Goal: Task Accomplishment & Management: Manage account settings

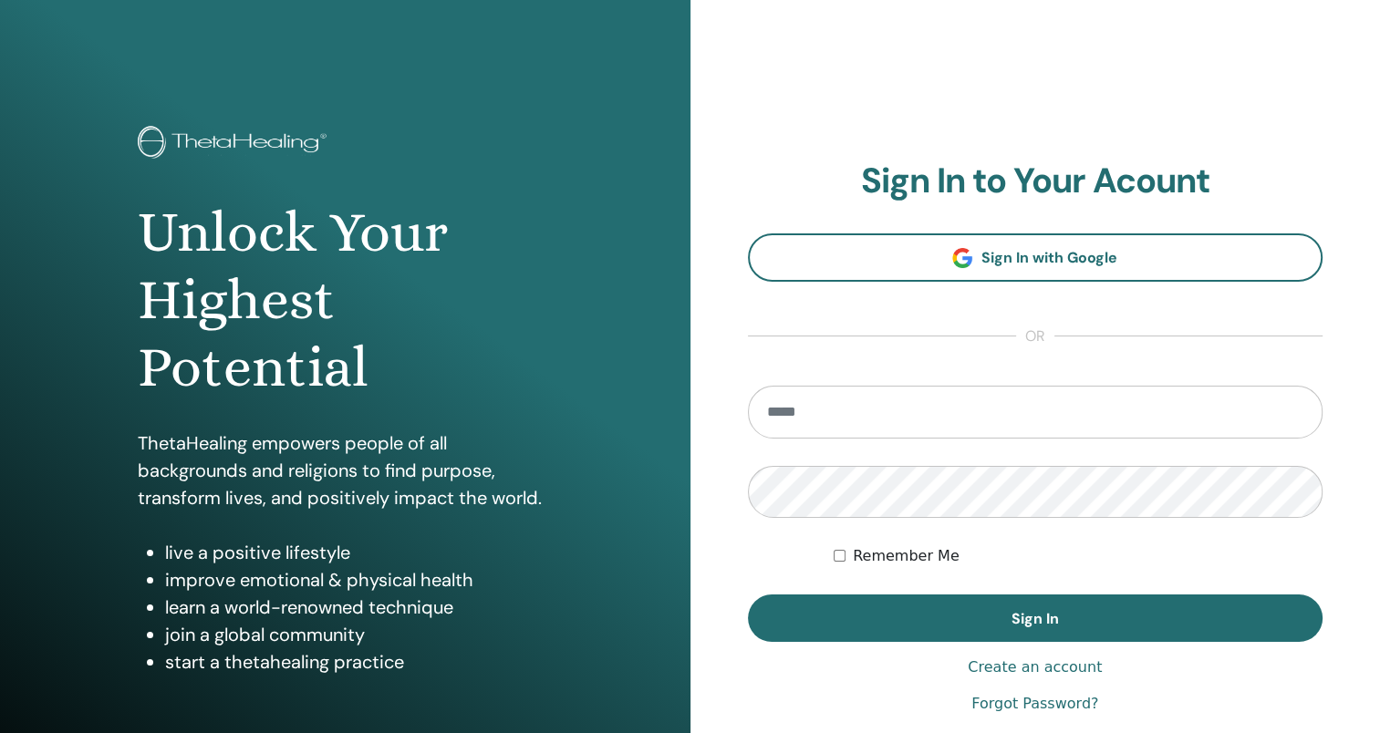
type input "**********"
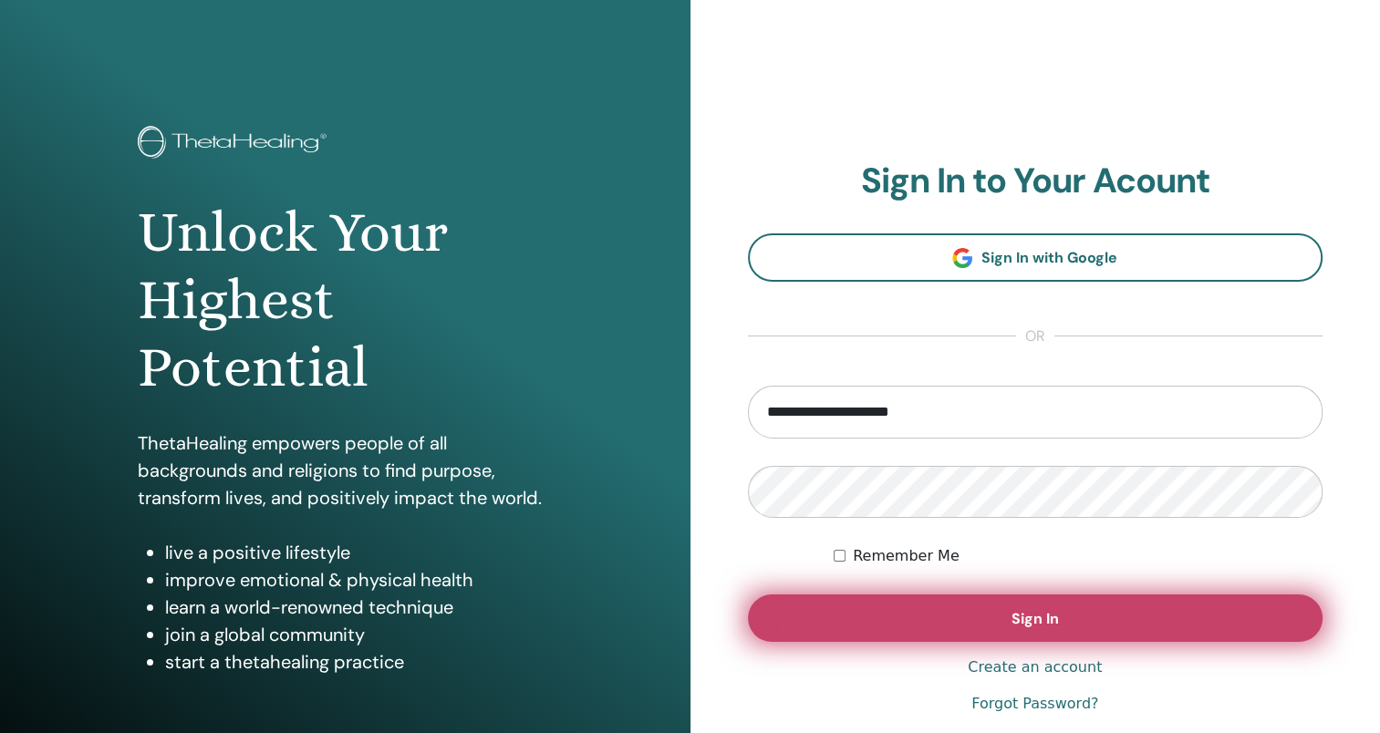
click at [1000, 620] on button "Sign In" at bounding box center [1036, 618] width 576 height 47
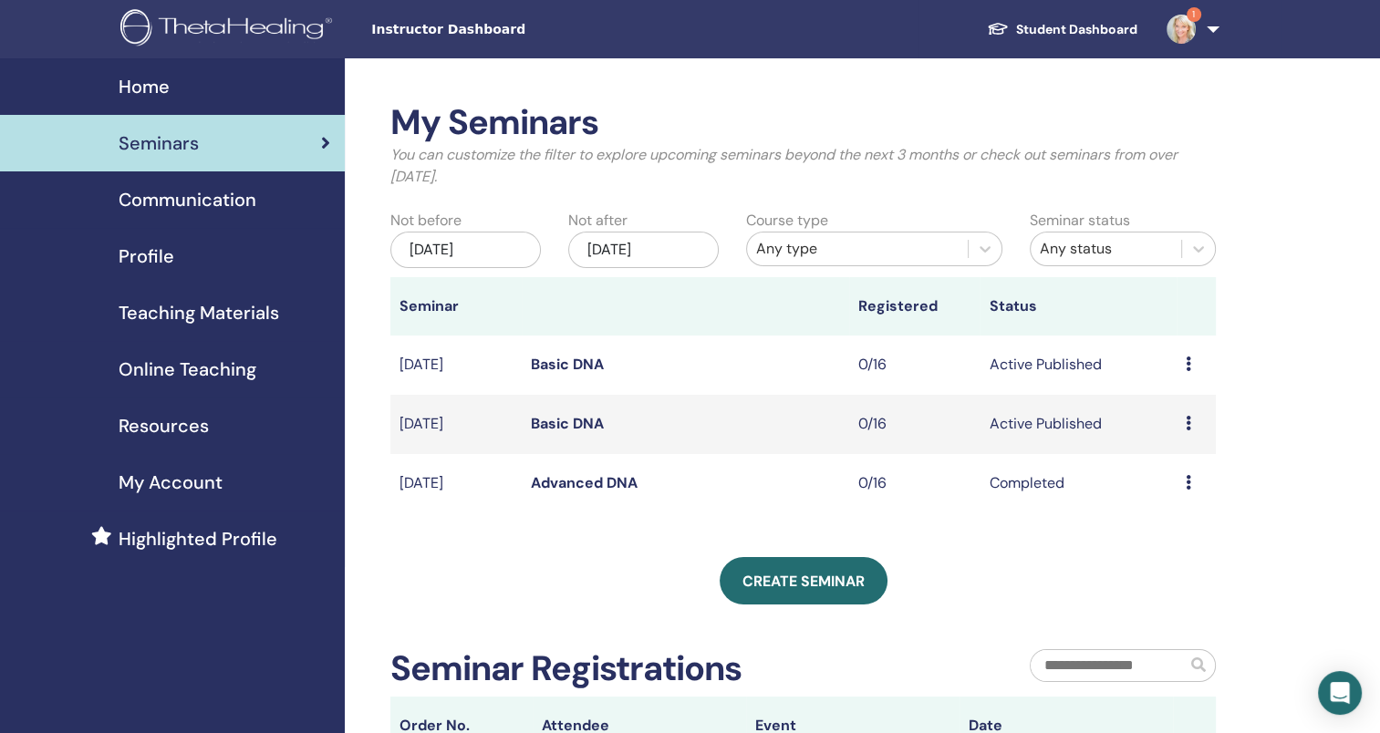
click at [482, 253] on div "[DATE]" at bounding box center [465, 250] width 150 height 36
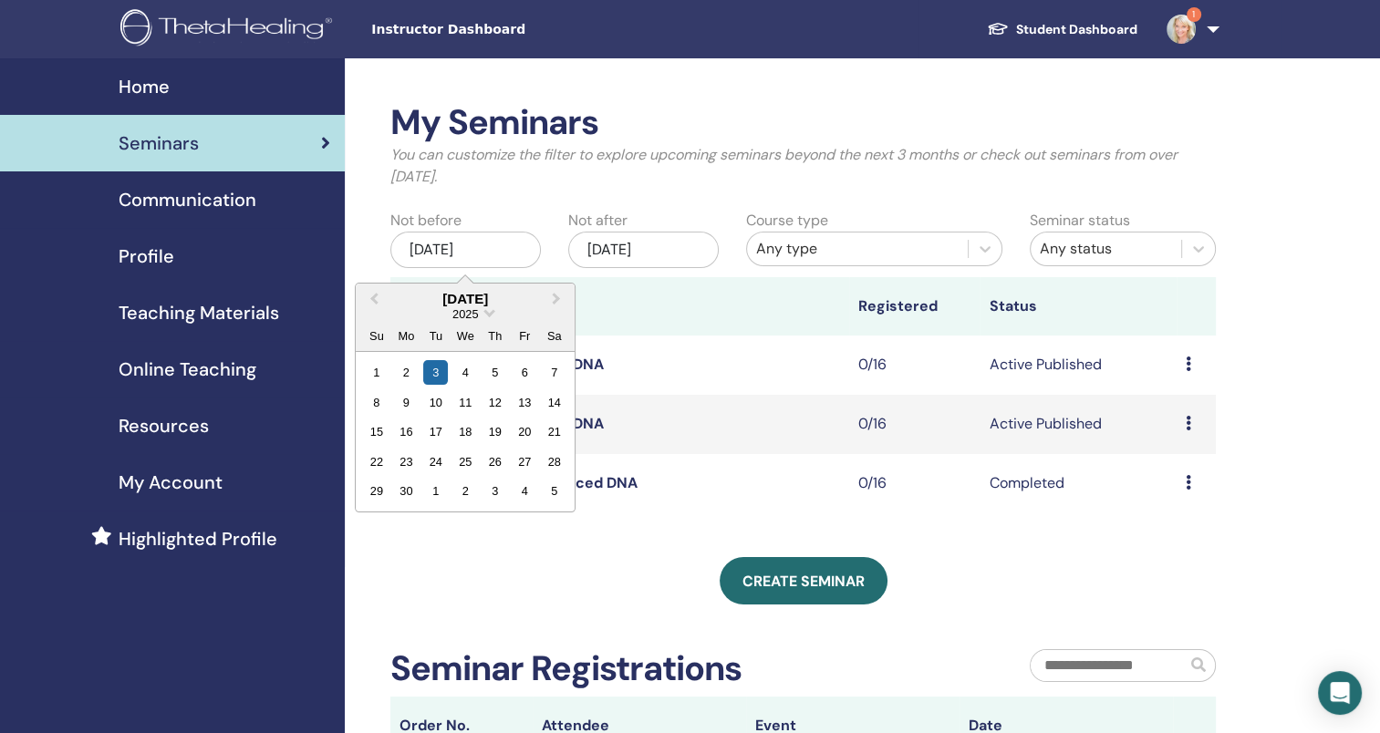
click at [684, 241] on div "[DATE]" at bounding box center [643, 250] width 150 height 36
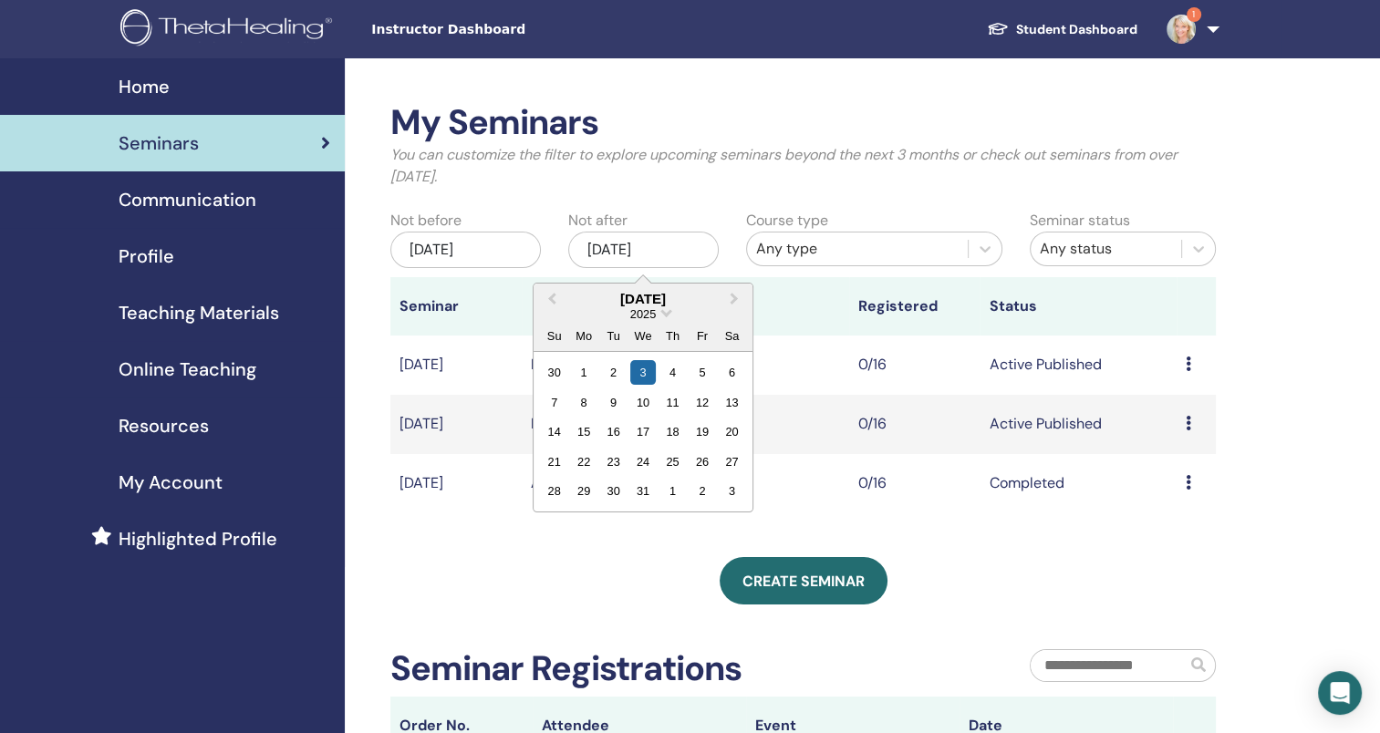
click at [698, 246] on div "[DATE]" at bounding box center [643, 250] width 150 height 36
click at [485, 233] on div "[DATE]" at bounding box center [465, 250] width 150 height 36
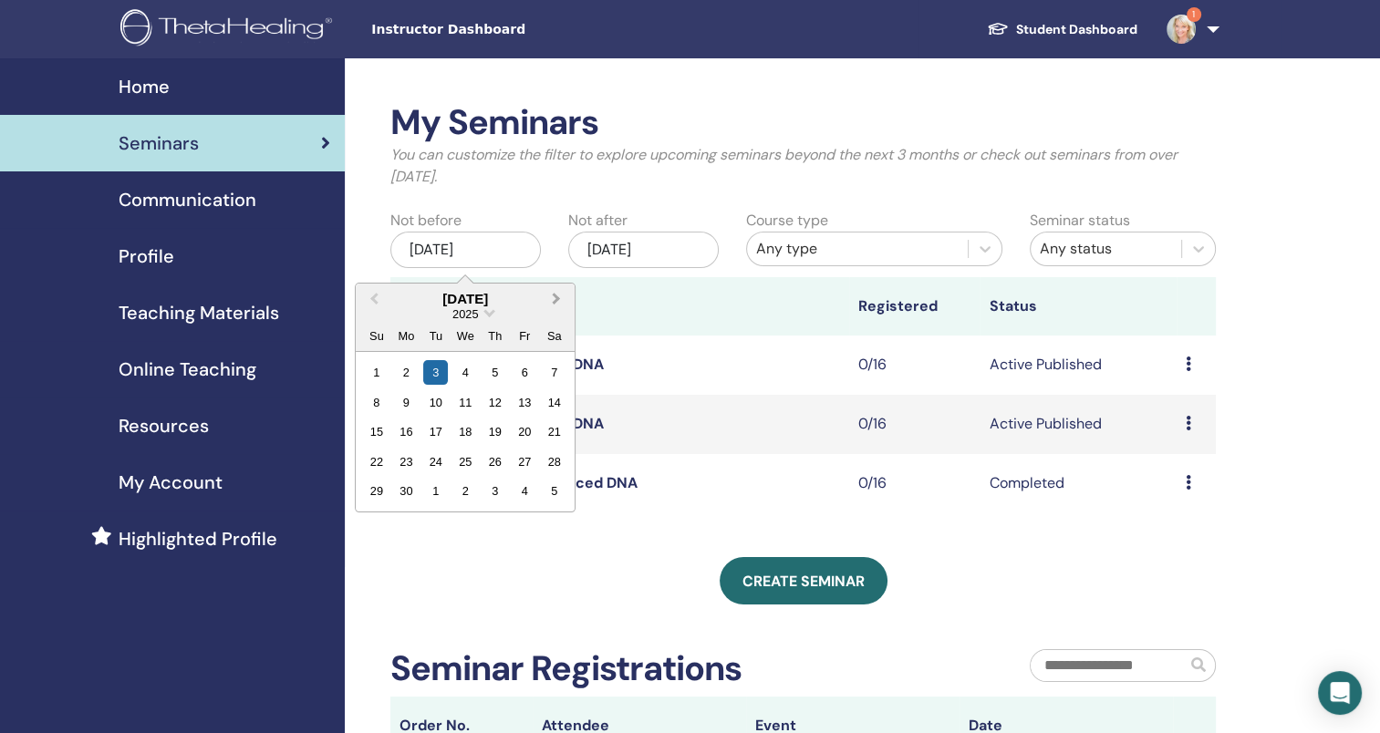
click at [569, 298] on button "Next Month" at bounding box center [558, 299] width 29 height 29
click at [569, 285] on div "[DATE] 2025 Su Mo Tu We Th Fr Sa" at bounding box center [465, 318] width 219 height 68
click at [546, 302] on button "Next Month" at bounding box center [558, 299] width 29 height 29
click at [372, 412] on div "3" at bounding box center [376, 402] width 25 height 25
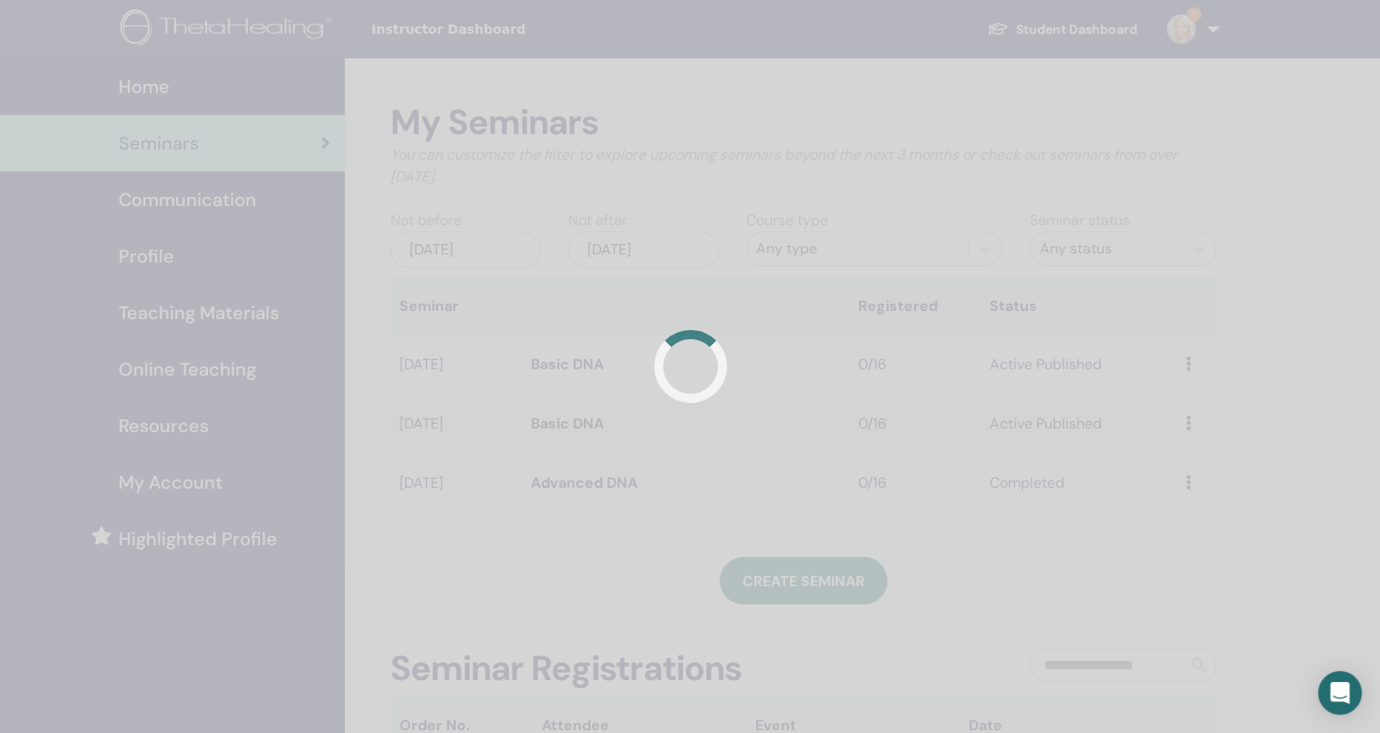
click at [1269, 316] on div at bounding box center [690, 366] width 1380 height 733
click at [679, 237] on div at bounding box center [690, 366] width 1380 height 733
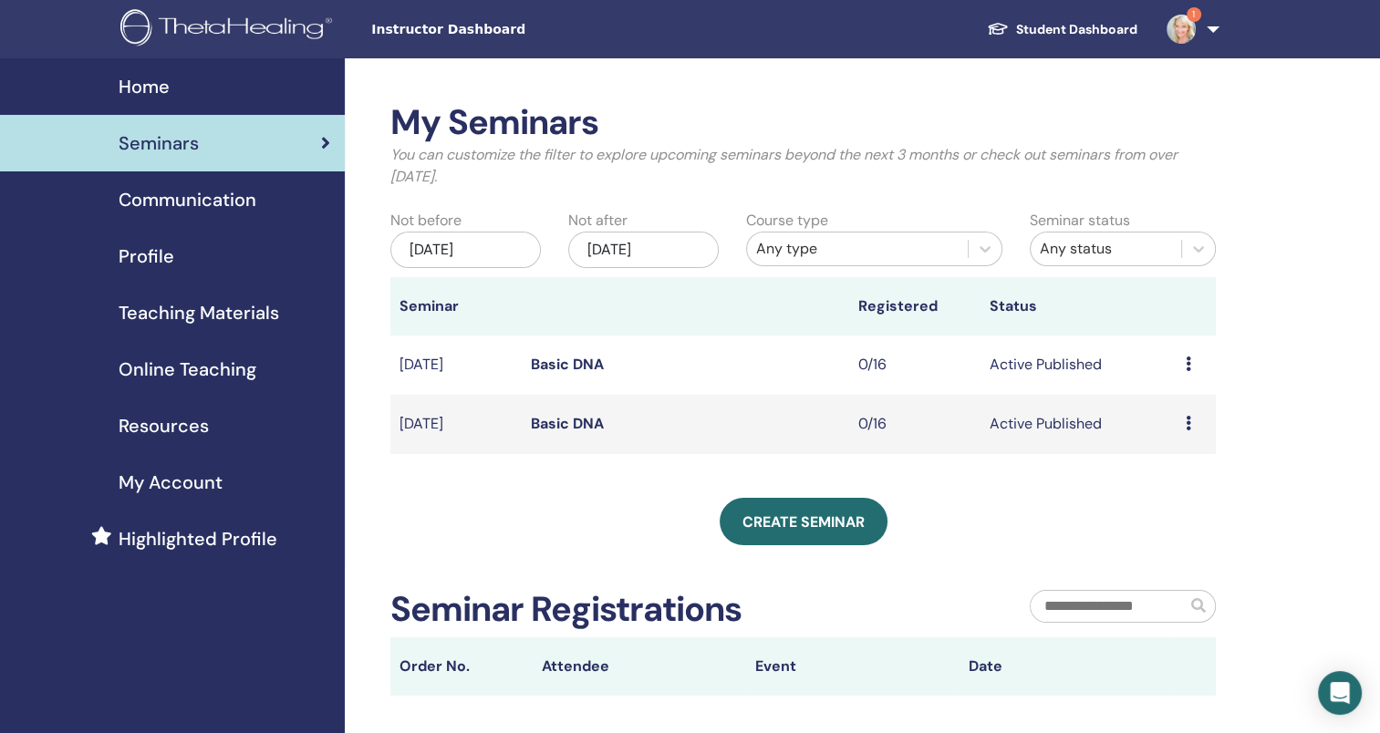
click at [699, 233] on div "[DATE]" at bounding box center [643, 250] width 150 height 36
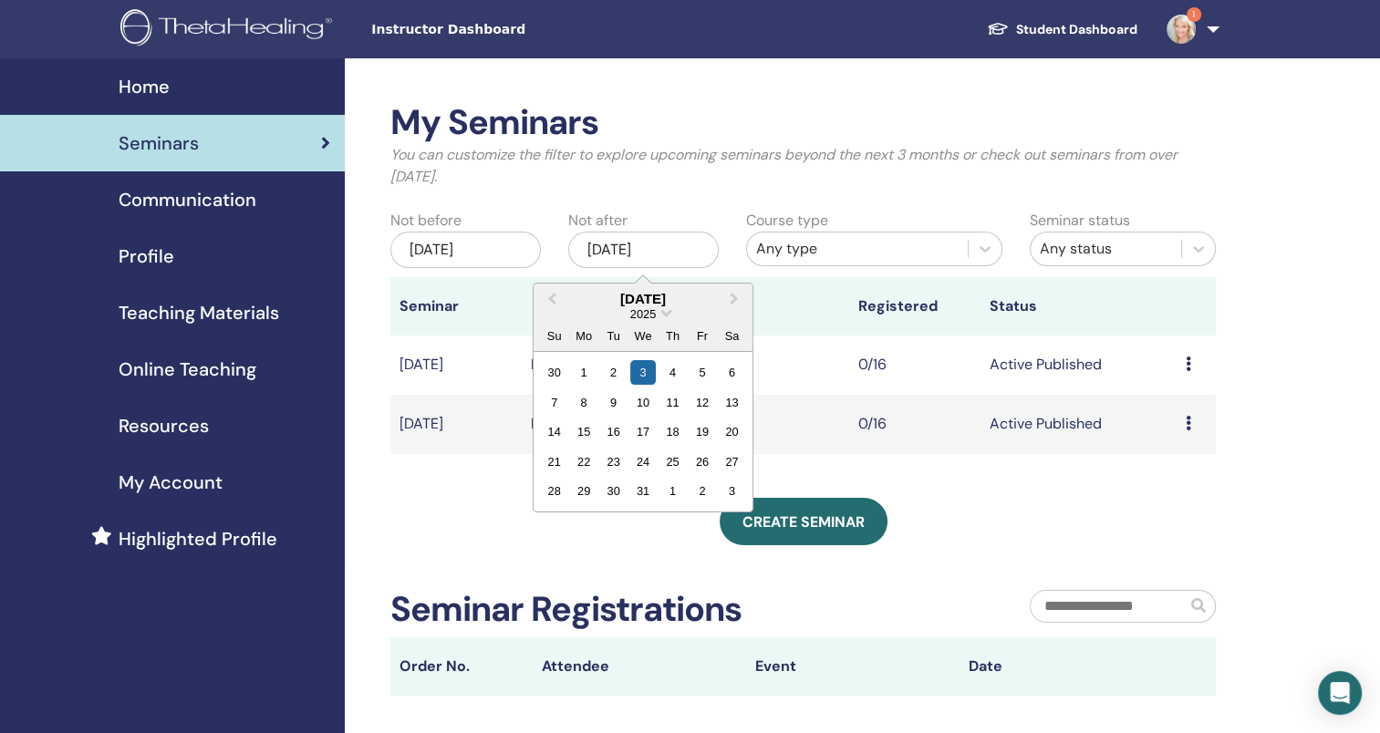
click at [547, 290] on button "Previous Month" at bounding box center [549, 299] width 29 height 29
click at [707, 420] on div "14" at bounding box center [702, 432] width 25 height 25
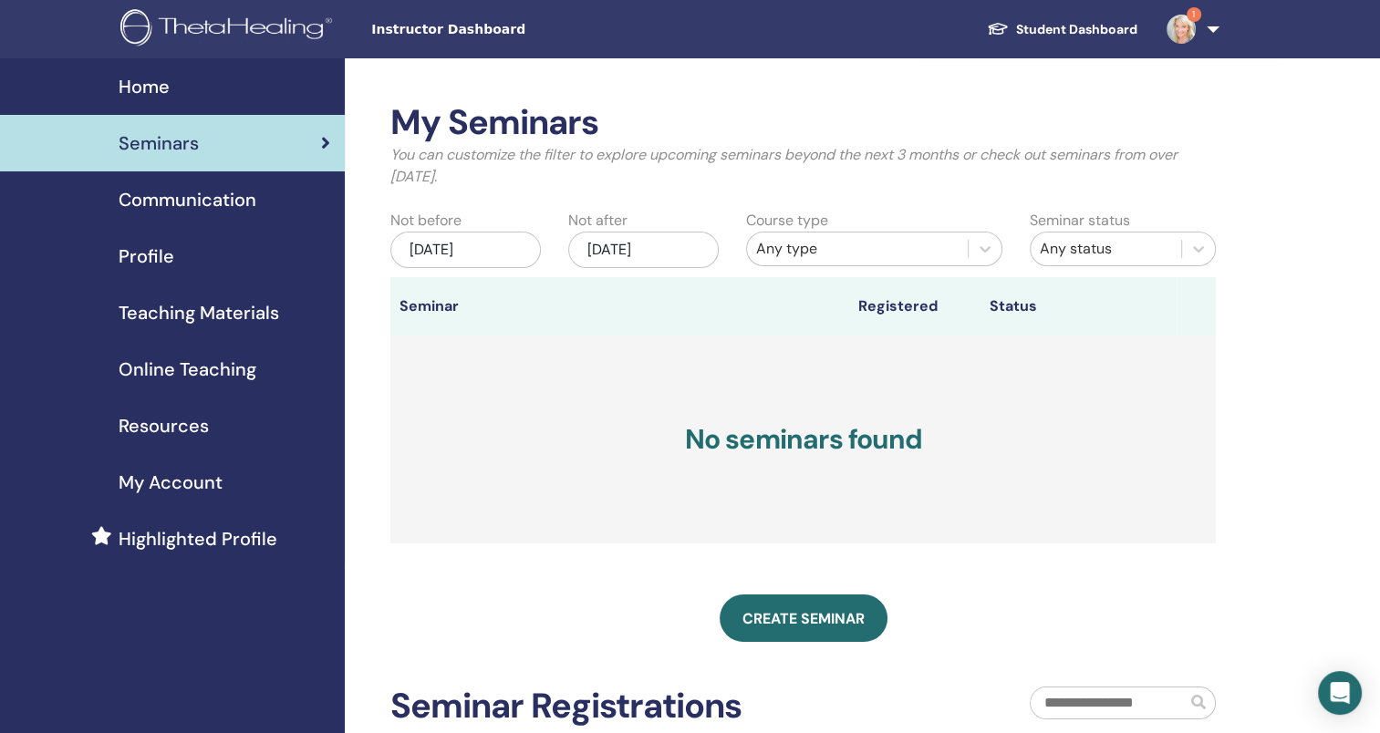
click at [212, 128] on link "Seminars" at bounding box center [172, 143] width 345 height 57
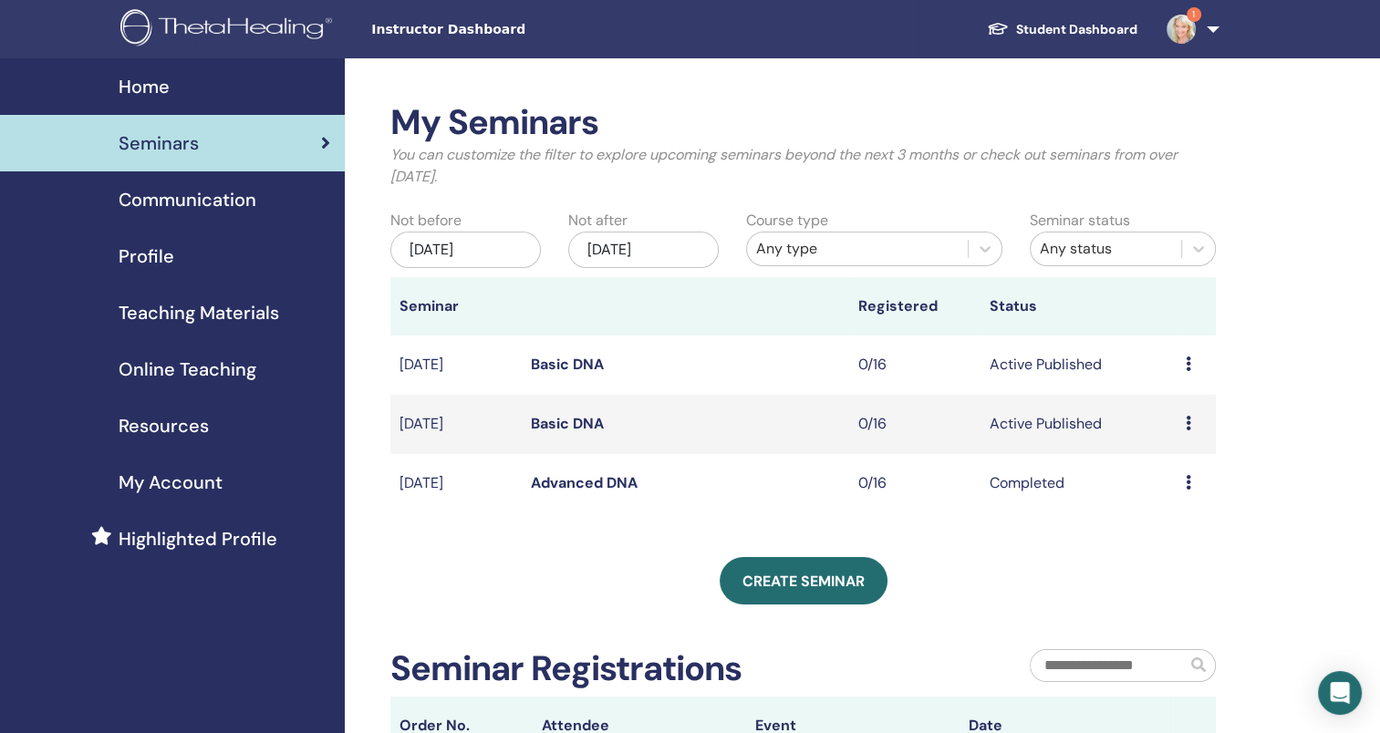
click at [1139, 138] on h2 "My Seminars" at bounding box center [802, 123] width 825 height 42
